Goal: Task Accomplishment & Management: Complete application form

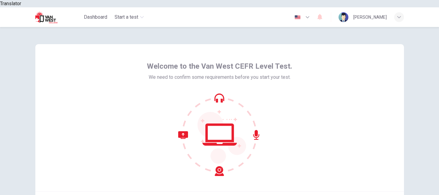
click at [218, 93] on icon at bounding box center [219, 134] width 83 height 83
click at [258, 127] on icon at bounding box center [219, 134] width 83 height 83
click at [185, 131] on icon at bounding box center [201, 153] width 46 height 45
drag, startPoint x: 216, startPoint y: 163, endPoint x: 218, endPoint y: 161, distance: 3.7
click at [216, 163] on icon at bounding box center [201, 153] width 46 height 45
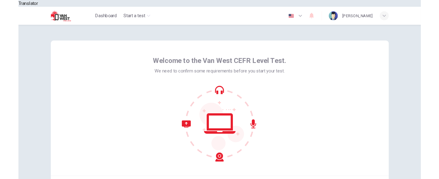
scroll to position [61, 0]
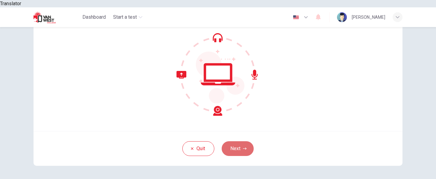
click at [243, 147] on icon "button" at bounding box center [245, 149] width 4 height 4
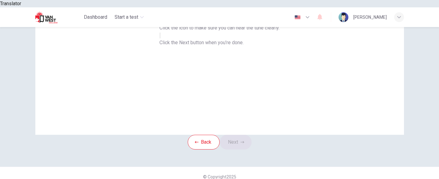
click at [161, 38] on button "button" at bounding box center [159, 36] width 1 height 6
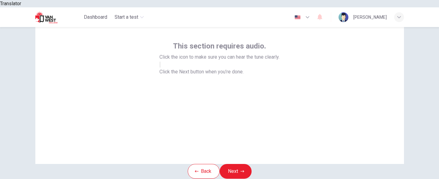
scroll to position [77, 0]
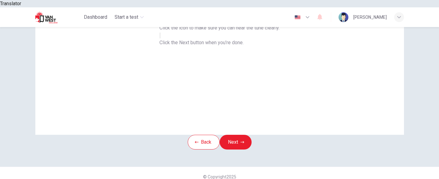
click at [161, 38] on button "button" at bounding box center [159, 36] width 1 height 6
click at [160, 37] on icon "button" at bounding box center [160, 37] width 0 height 0
click at [161, 38] on button "button" at bounding box center [159, 36] width 1 height 6
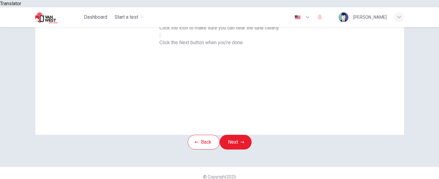
scroll to position [73, 0]
click at [243, 140] on icon "button" at bounding box center [243, 142] width 4 height 4
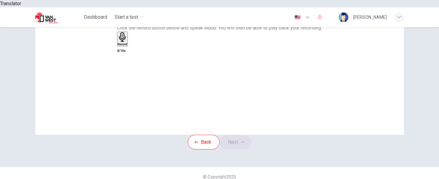
click at [127, 41] on div "Record" at bounding box center [123, 39] width 10 height 14
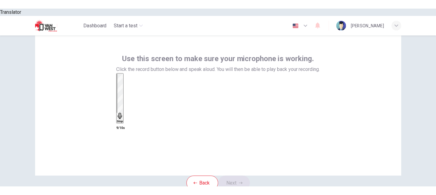
scroll to position [68, 0]
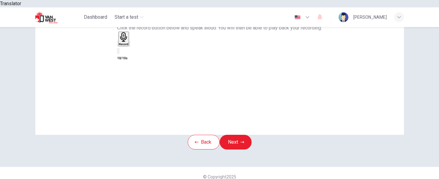
click at [130, 45] on icon "button" at bounding box center [130, 45] width 0 height 0
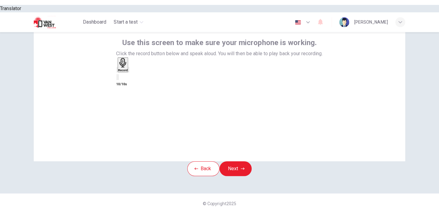
scroll to position [30, 0]
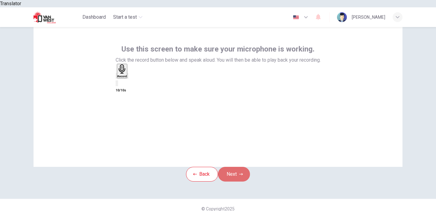
click at [240, 167] on button "Next" at bounding box center [234, 174] width 32 height 15
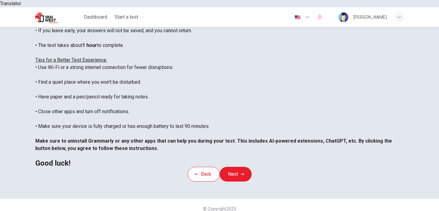
scroll to position [130, 0]
click at [244, 173] on icon "button" at bounding box center [243, 175] width 4 height 4
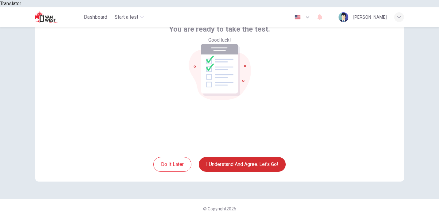
scroll to position [45, 0]
click at [262, 158] on button "I understand and agree. Let’s go!" at bounding box center [242, 164] width 87 height 15
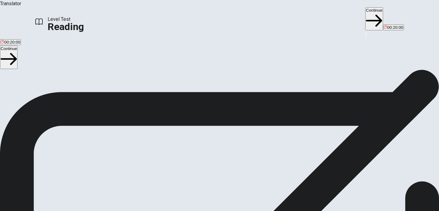
scroll to position [31, 0]
click at [365, 13] on button "Continue" at bounding box center [374, 18] width 18 height 23
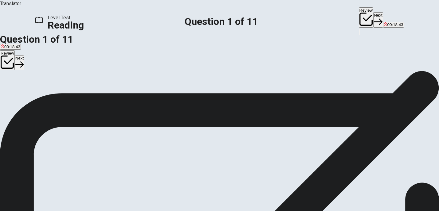
scroll to position [0, 0]
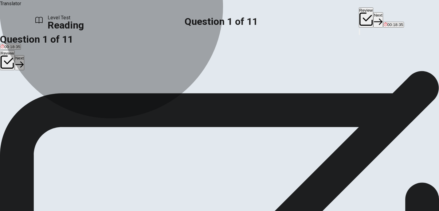
click at [157, 43] on span "A way to make AI systems dependent on human input." at bounding box center [173, 40] width 99 height 5
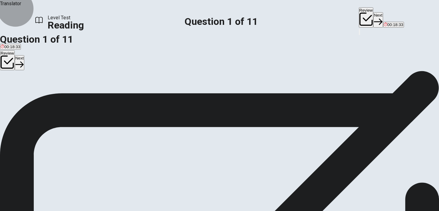
click at [373, 13] on button "Next" at bounding box center [378, 19] width 10 height 15
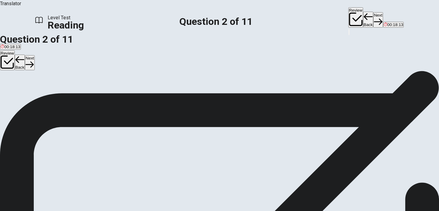
scroll to position [45, 0]
click at [233, 134] on div "2" at bounding box center [219, 137] width 439 height 7
drag, startPoint x: 302, startPoint y: 129, endPoint x: 345, endPoint y: 128, distance: 42.7
click at [344, 128] on span "AI has the potential to bring significant benefits to society, but it also rais…" at bounding box center [217, 137] width 435 height 28
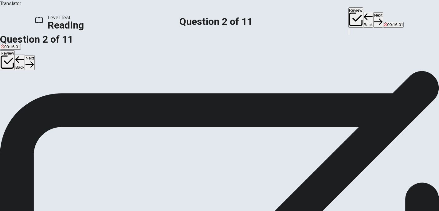
click at [345, 128] on span "AI has the potential to bring significant benefits to society, but it also rais…" at bounding box center [217, 137] width 435 height 28
drag, startPoint x: 294, startPoint y: 136, endPoint x: 334, endPoint y: 137, distance: 39.9
click at [334, 137] on div "3 AI has the potential to bring significant benefits to society, but it also ra…" at bounding box center [219, 133] width 439 height 37
click at [335, 137] on div "3 AI has the potential to bring significant benefits to society, but it also ra…" at bounding box center [219, 133] width 439 height 37
click at [127, 40] on span "AI will create too many jobs in manufacturing." at bounding box center [86, 37] width 82 height 5
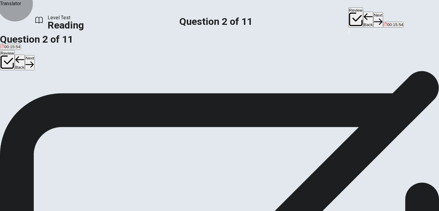
click at [373, 12] on button "Next" at bounding box center [378, 19] width 10 height 15
click at [41, 96] on span "Replacement" at bounding box center [29, 93] width 24 height 5
click at [373, 13] on button "Next" at bounding box center [378, 19] width 10 height 15
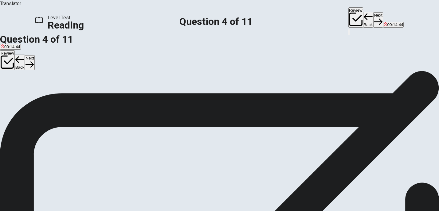
click at [96, 195] on input at bounding box center [69, 215] width 53 height 6
click at [241, 195] on input at bounding box center [213, 208] width 53 height 6
click at [229, 195] on input at bounding box center [201, 215] width 53 height 6
click at [387, 195] on div "AI has the potential to bring significant benefits to society, but it also rais…" at bounding box center [219, 214] width 439 height 37
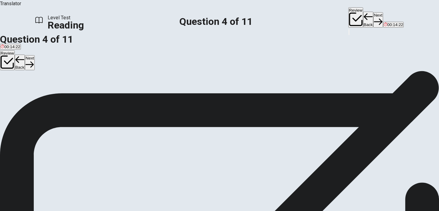
click at [374, 18] on icon "button" at bounding box center [378, 22] width 8 height 8
click at [135, 96] on span "AI systems may produce biased outcomes." at bounding box center [169, 93] width 78 height 5
click at [374, 18] on icon "button" at bounding box center [378, 22] width 8 height 8
click at [245, 96] on span "D) AI systems will eliminate all biases in society." at bounding box center [288, 93] width 87 height 5
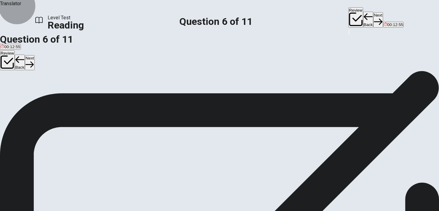
click at [373, 12] on button "Next" at bounding box center [378, 19] width 10 height 15
drag, startPoint x: 359, startPoint y: 143, endPoint x: 383, endPoint y: 141, distance: 23.5
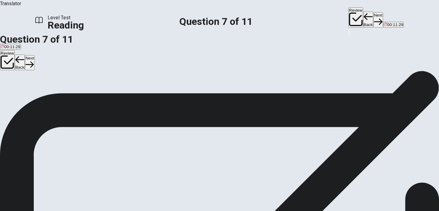
drag, startPoint x: 256, startPoint y: 151, endPoint x: 273, endPoint y: 149, distance: 16.9
drag, startPoint x: 300, startPoint y: 174, endPoint x: 360, endPoint y: 171, distance: 59.9
click at [120, 54] on span "AI systems use data to make decisions and improve performance." at bounding box center [61, 56] width 120 height 5
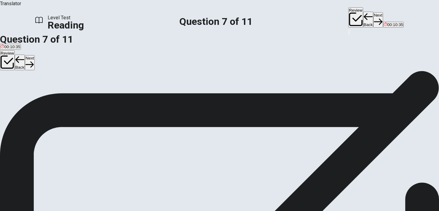
click at [374, 18] on icon "button" at bounding box center [378, 22] width 8 height 8
click at [20, 62] on span "Healthcare" at bounding box center [11, 64] width 20 height 5
click at [373, 12] on button "Next" at bounding box center [378, 19] width 10 height 15
click at [168, 67] on span "They think AI will only harm the job market in manufacturing." at bounding box center [158, 64] width 109 height 5
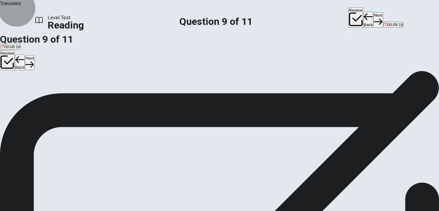
click at [373, 12] on button "Next" at bounding box center [378, 19] width 10 height 15
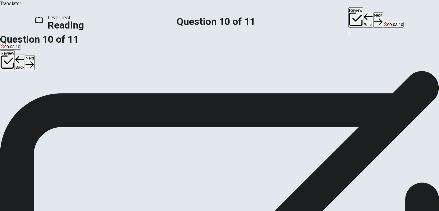
scroll to position [66, 0]
drag, startPoint x: 72, startPoint y: 133, endPoint x: 87, endPoint y: 131, distance: 14.3
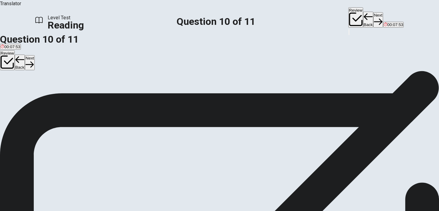
scroll to position [129, 0]
click at [221, 125] on p "Drag your answers choices to the spaces where they belong. To remove an answer …" at bounding box center [219, 128] width 439 height 7
click at [304, 126] on strong "VIEW TEXT." at bounding box center [292, 129] width 26 height 6
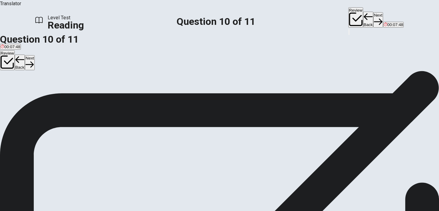
drag, startPoint x: 62, startPoint y: 129, endPoint x: 200, endPoint y: 115, distance: 139.2
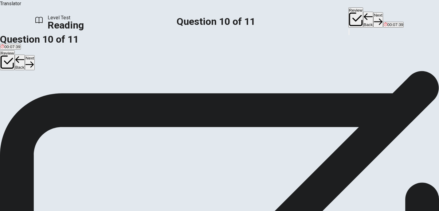
drag, startPoint x: 145, startPoint y: 134, endPoint x: 213, endPoint y: 96, distance: 77.8
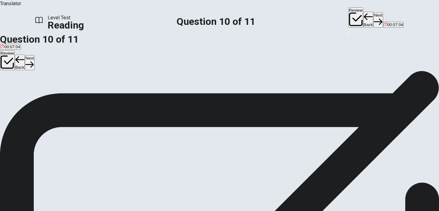
scroll to position [50, 0]
drag, startPoint x: 88, startPoint y: 111, endPoint x: 79, endPoint y: 106, distance: 10.3
drag, startPoint x: 104, startPoint y: 98, endPoint x: 246, endPoint y: 96, distance: 141.9
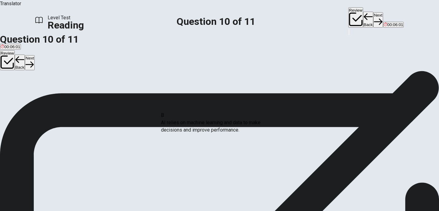
drag, startPoint x: 98, startPoint y: 102, endPoint x: 215, endPoint y: 126, distance: 119.5
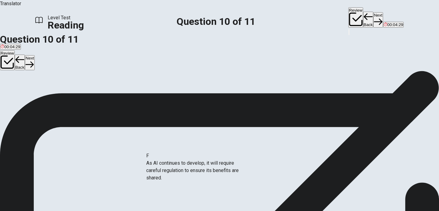
drag, startPoint x: 86, startPoint y: 166, endPoint x: 215, endPoint y: 163, distance: 128.5
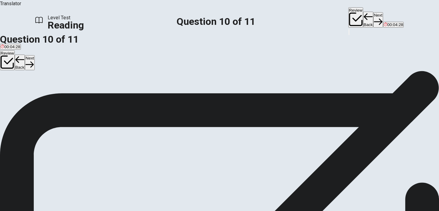
scroll to position [4, 0]
drag, startPoint x: 108, startPoint y: 168, endPoint x: 245, endPoint y: 176, distance: 138.2
click at [373, 13] on button "Next" at bounding box center [378, 19] width 10 height 15
drag, startPoint x: 93, startPoint y: 83, endPoint x: 197, endPoint y: 101, distance: 106.1
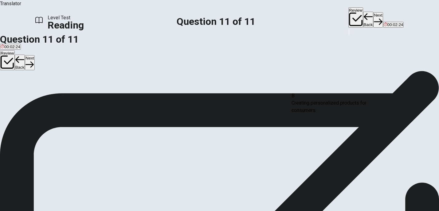
drag, startPoint x: 84, startPoint y: 101, endPoint x: 331, endPoint y: 105, distance: 246.4
drag, startPoint x: 280, startPoint y: 105, endPoint x: 286, endPoint y: 104, distance: 5.4
drag, startPoint x: 77, startPoint y: 102, endPoint x: 316, endPoint y: 140, distance: 241.8
drag, startPoint x: 90, startPoint y: 108, endPoint x: 325, endPoint y: 163, distance: 240.8
drag, startPoint x: 77, startPoint y: 129, endPoint x: 321, endPoint y: 185, distance: 250.8
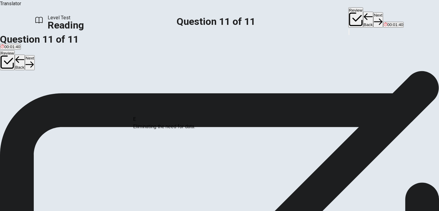
drag, startPoint x: 93, startPoint y: 101, endPoint x: 222, endPoint y: 138, distance: 134.1
drag, startPoint x: 84, startPoint y: 133, endPoint x: 216, endPoint y: 160, distance: 134.5
drag, startPoint x: 69, startPoint y: 127, endPoint x: 221, endPoint y: 154, distance: 154.7
drag, startPoint x: 77, startPoint y: 98, endPoint x: 220, endPoint y: 154, distance: 153.4
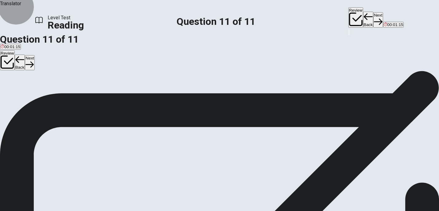
click at [373, 12] on button "Next" at bounding box center [378, 19] width 10 height 15
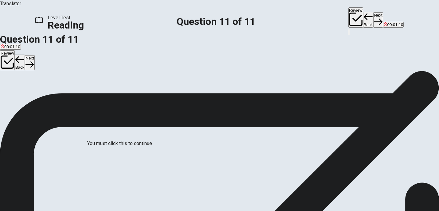
click at [157, 150] on input "You must click this to continue" at bounding box center [219, 105] width 439 height 211
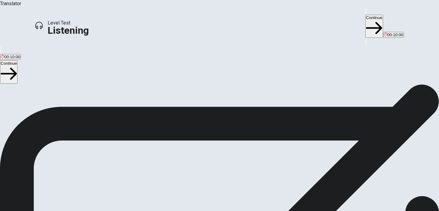
scroll to position [0, 0]
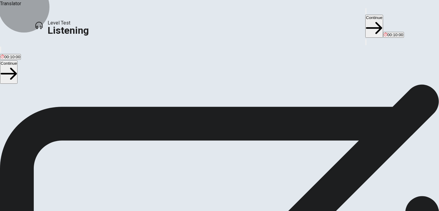
click at [365, 15] on button "Continue" at bounding box center [374, 26] width 18 height 23
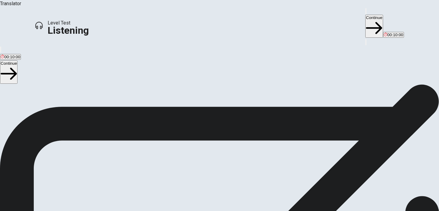
click at [365, 15] on button "Continue" at bounding box center [374, 26] width 18 height 23
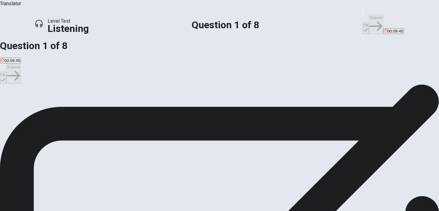
click at [57, 104] on span "To ask to go to the opera show" at bounding box center [29, 106] width 56 height 5
click at [362, 22] on button "Ok" at bounding box center [365, 28] width 6 height 12
click at [369, 15] on button "Submit" at bounding box center [376, 24] width 14 height 19
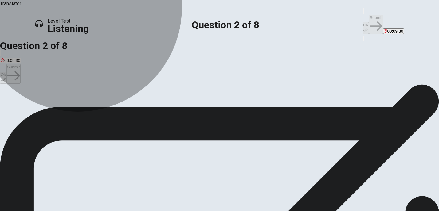
click at [93, 104] on span "Tickets are reserved for current art history students" at bounding box center [47, 106] width 92 height 5
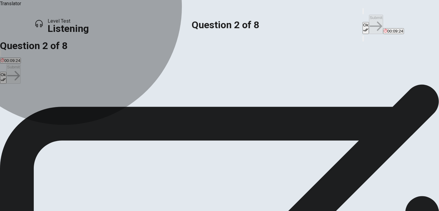
click at [191, 109] on span "The tickets are all sold out" at bounding box center [201, 106] width 48 height 5
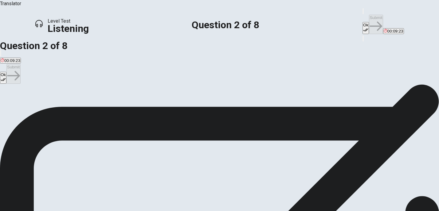
click at [93, 104] on span "Tickets are reserved for current art history students" at bounding box center [47, 106] width 92 height 5
click at [94, 99] on button "A Tickets are reserved for current art history students" at bounding box center [47, 104] width 94 height 10
click at [362, 22] on button "Ok" at bounding box center [365, 28] width 6 height 12
click at [176, 109] on span "The professor doesn't like [PERSON_NAME]" at bounding box center [135, 106] width 82 height 5
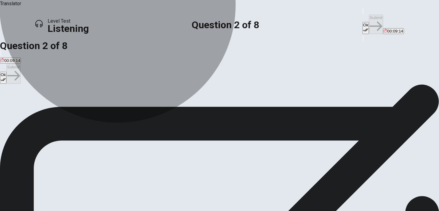
click at [93, 104] on span "Tickets are reserved for current art history students" at bounding box center [47, 106] width 92 height 5
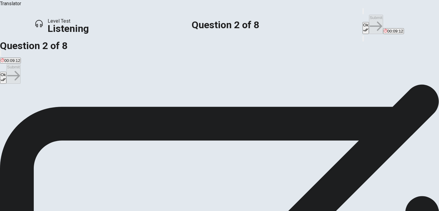
click at [93, 104] on span "Tickets are reserved for current art history students" at bounding box center [47, 106] width 92 height 5
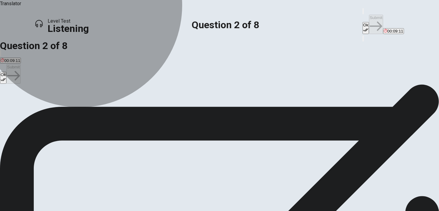
click at [176, 109] on span "The professor doesn't like [PERSON_NAME]" at bounding box center [135, 106] width 82 height 5
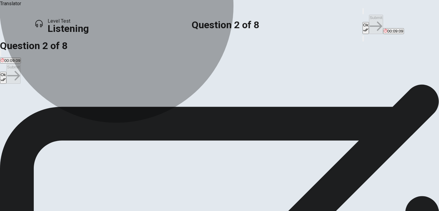
click at [93, 104] on span "Tickets are reserved for current art history students" at bounding box center [47, 106] width 92 height 5
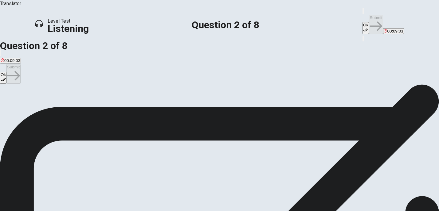
click at [93, 100] on div "A" at bounding box center [47, 102] width 92 height 5
click at [131, 104] on div "B" at bounding box center [135, 102] width 82 height 5
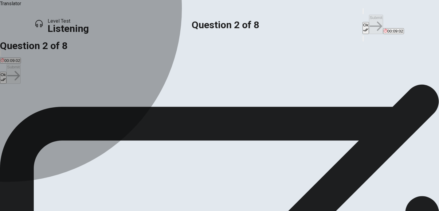
drag, startPoint x: 135, startPoint y: 97, endPoint x: 245, endPoint y: 82, distance: 110.4
click at [93, 100] on div "A" at bounding box center [47, 102] width 92 height 5
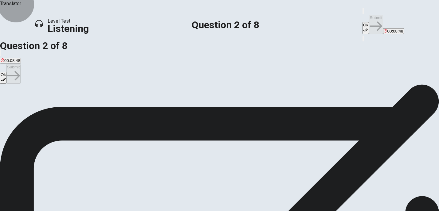
click at [363, 27] on icon "button" at bounding box center [365, 29] width 5 height 5
click at [369, 15] on button "Submit" at bounding box center [376, 24] width 14 height 19
click at [200, 109] on span "The student will see shows for free and learn more about theater in general" at bounding box center [266, 106] width 136 height 5
click at [362, 22] on button "Ok" at bounding box center [365, 28] width 6 height 12
click at [369, 15] on button "Submit" at bounding box center [376, 24] width 14 height 19
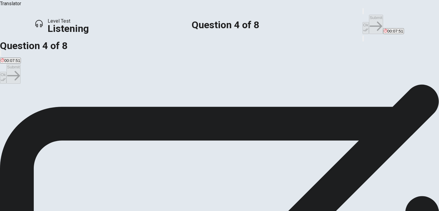
click at [271, 109] on span "The student is incredibly happy that things have turned out this way" at bounding box center [329, 106] width 122 height 5
click at [362, 22] on button "Ok" at bounding box center [365, 28] width 6 height 12
click at [370, 20] on icon "button" at bounding box center [376, 26] width 13 height 13
click at [362, 22] on button "Ok" at bounding box center [365, 28] width 6 height 12
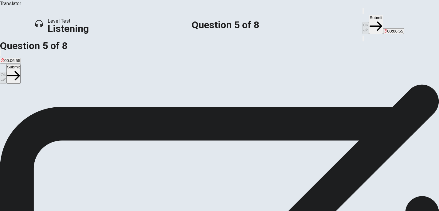
click at [369, 15] on button "Submit" at bounding box center [376, 24] width 14 height 19
click at [32, 109] on span "Eagerly" at bounding box center [25, 106] width 14 height 5
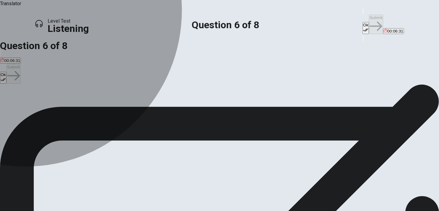
click at [54, 109] on span "Reluctantly" at bounding box center [43, 106] width 20 height 5
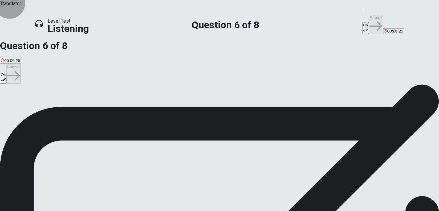
click at [362, 22] on button "Ok" at bounding box center [365, 28] width 6 height 12
click at [369, 15] on button "Submit" at bounding box center [376, 24] width 14 height 19
click at [115, 109] on span "[PERSON_NAME]" at bounding box center [98, 106] width 34 height 5
click at [363, 27] on icon "button" at bounding box center [365, 29] width 5 height 5
click at [369, 15] on button "Submit" at bounding box center [376, 24] width 14 height 19
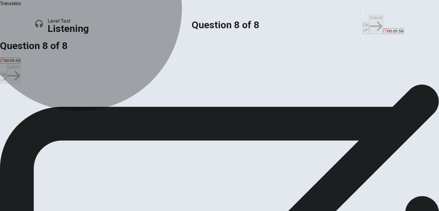
click at [66, 104] on span "To discourage her from volunteering" at bounding box center [33, 106] width 65 height 5
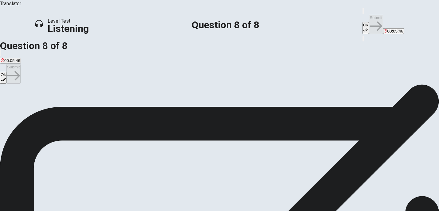
click at [245, 109] on span "As an added benefit to being a volunteer" at bounding box center [281, 106] width 73 height 5
click at [362, 22] on button "Ok" at bounding box center [365, 28] width 6 height 12
click at [369, 15] on button "Submit" at bounding box center [376, 24] width 14 height 19
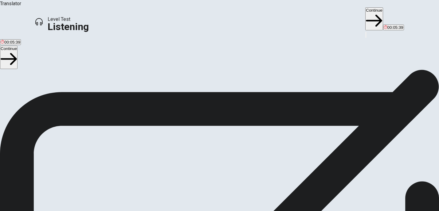
click at [365, 11] on button "Continue" at bounding box center [374, 18] width 18 height 23
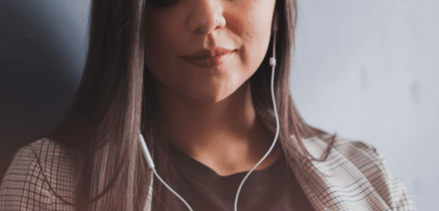
scroll to position [47, 0]
click at [387, 22] on icon "button" at bounding box center [395, 28] width 16 height 12
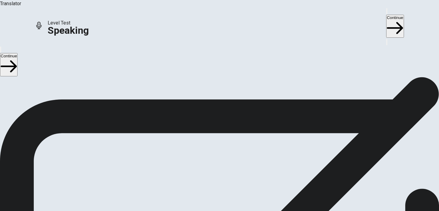
click at [386, 15] on button "Continue" at bounding box center [395, 26] width 18 height 23
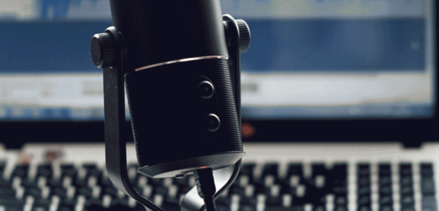
scroll to position [27, 0]
click at [386, 15] on button "Continue" at bounding box center [395, 26] width 18 height 23
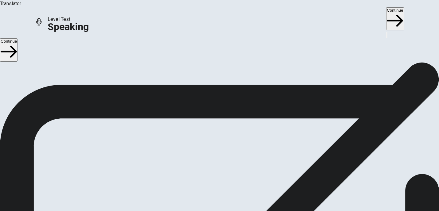
scroll to position [12, 0]
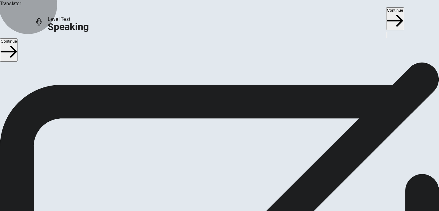
click at [387, 13] on icon "button" at bounding box center [395, 21] width 16 height 16
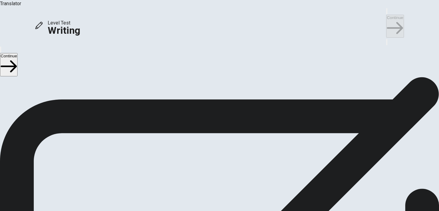
scroll to position [0, 0]
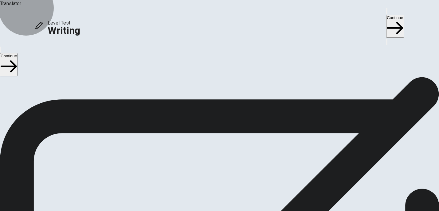
click at [386, 15] on button "Continue" at bounding box center [395, 26] width 18 height 23
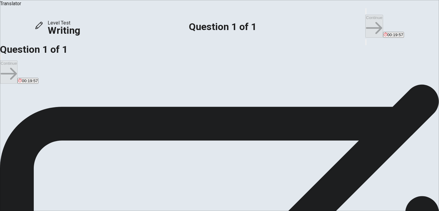
type textarea "y"
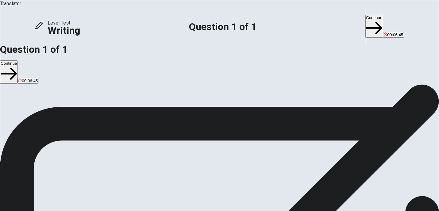
type textarea "Yes,i agree that people should always tell the turth. Honest is very important …"
click at [365, 15] on button "Continue" at bounding box center [374, 26] width 18 height 23
click at [155, 149] on input "You must click this to continue" at bounding box center [219, 105] width 439 height 211
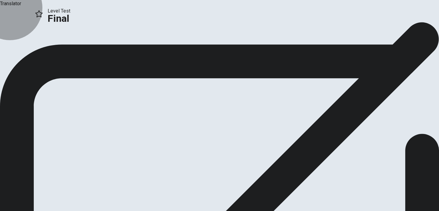
click at [25, 53] on button "Continue" at bounding box center [12, 48] width 25 height 8
